Goal: Task Accomplishment & Management: Manage account settings

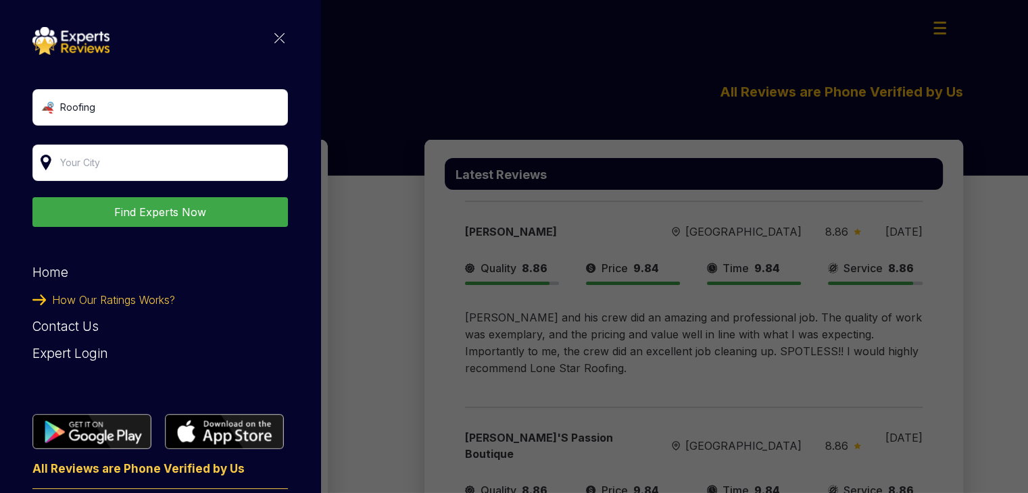
click at [77, 354] on div "Expert Login" at bounding box center [160, 354] width 256 height 27
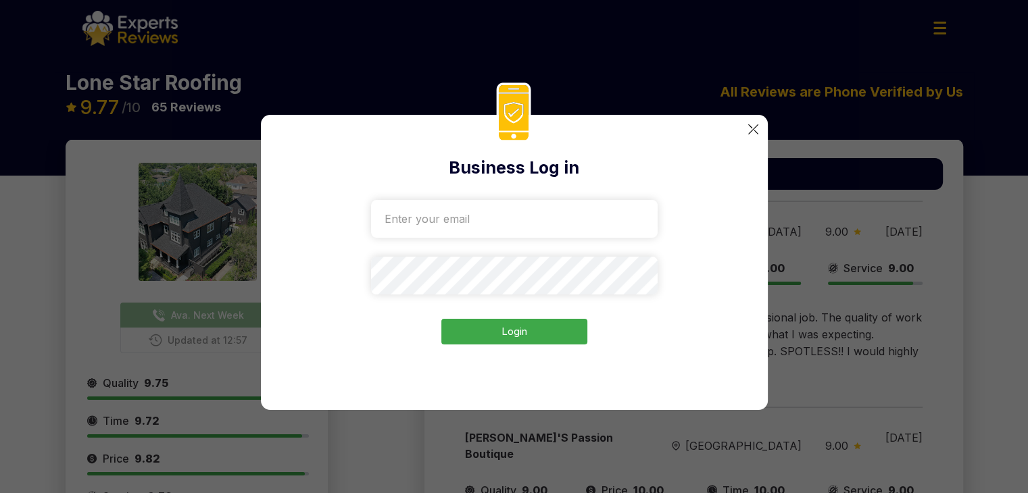
click at [510, 218] on input "email" at bounding box center [514, 219] width 287 height 38
paste input "[EMAIL_ADDRESS][DOMAIN_NAME]"
type input "[EMAIL_ADDRESS][DOMAIN_NAME]"
click at [527, 333] on button "Login" at bounding box center [514, 332] width 146 height 26
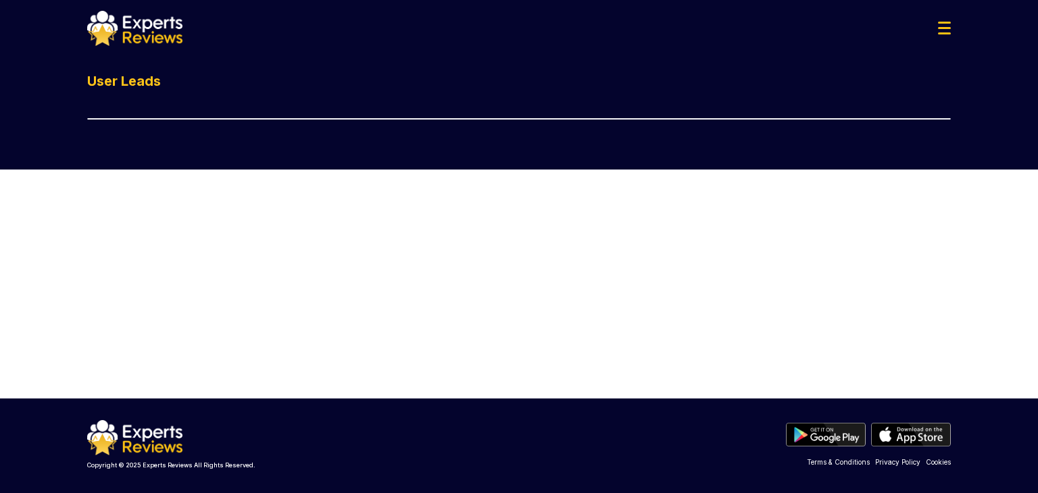
click at [940, 31] on img at bounding box center [944, 28] width 13 height 13
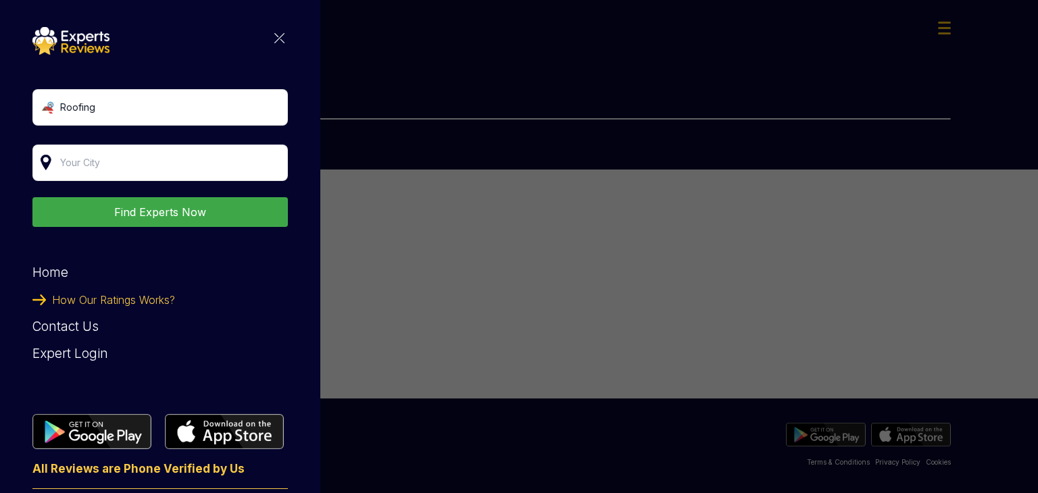
click at [940, 31] on div "Roofing Find Experts Now Home How Our Ratings Works? Contact Us Expert Login Al…" at bounding box center [519, 246] width 1038 height 493
click at [533, 115] on div "Roofing Find Experts Now Home How Our Ratings Works? Contact Us Expert Login Al…" at bounding box center [519, 246] width 1038 height 493
click at [264, 45] on div "Roofing Find Experts Now Home How Our Ratings Works? Contact Us Expert Login Al…" at bounding box center [160, 278] width 256 height 503
click at [265, 44] on div "Roofing Find Experts Now Home How Our Ratings Works? Contact Us Expert Login Al…" at bounding box center [160, 278] width 256 height 503
click at [274, 41] on img at bounding box center [279, 38] width 10 height 10
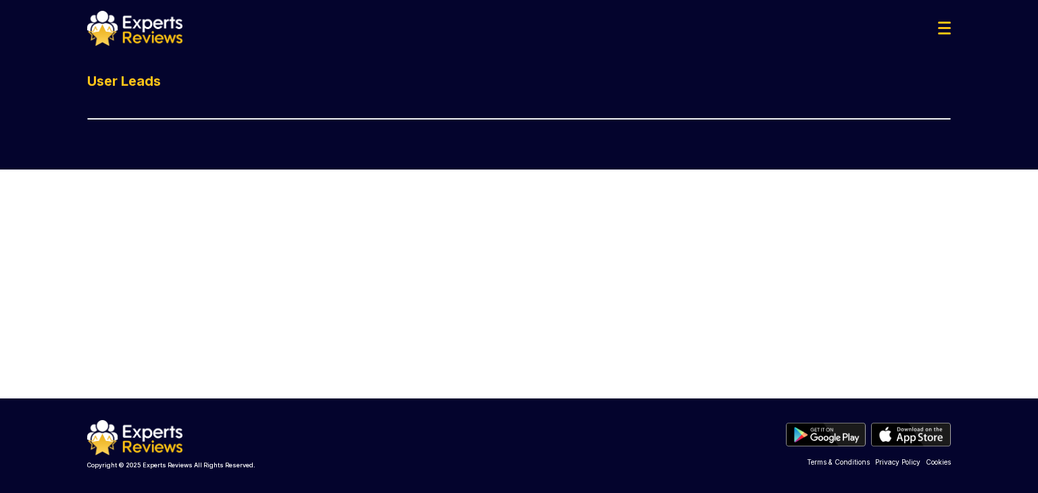
click at [141, 99] on div "User Leads" at bounding box center [519, 95] width 864 height 47
click at [162, 35] on img at bounding box center [134, 28] width 95 height 35
